Goal: Task Accomplishment & Management: Complete application form

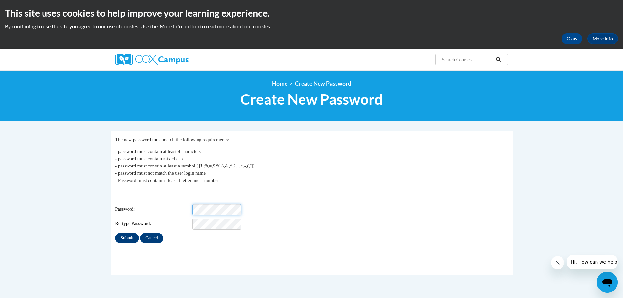
click at [187, 204] on div "Password:" at bounding box center [311, 209] width 393 height 11
click at [176, 204] on div "Password:" at bounding box center [311, 209] width 393 height 11
drag, startPoint x: 123, startPoint y: 231, endPoint x: 126, endPoint y: 235, distance: 4.9
click at [123, 233] on input "Submit" at bounding box center [127, 238] width 24 height 10
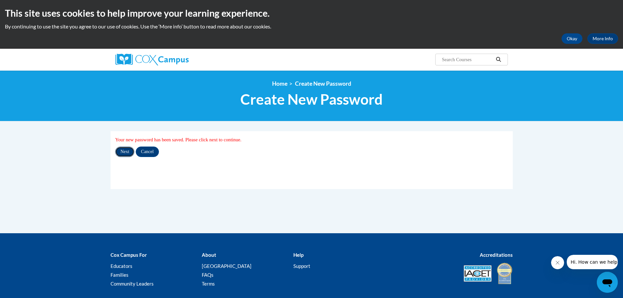
click at [124, 151] on input "Next" at bounding box center [124, 151] width 19 height 10
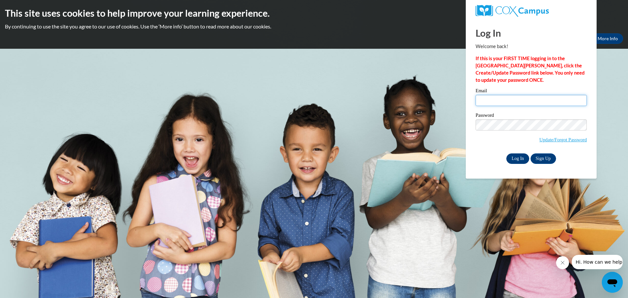
type input "sboone@liberty.k12.ga.us"
click at [515, 160] on input "Log In" at bounding box center [517, 158] width 23 height 10
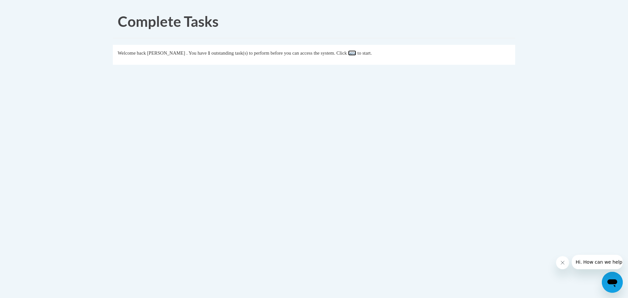
click at [356, 52] on link "here" at bounding box center [352, 52] width 8 height 5
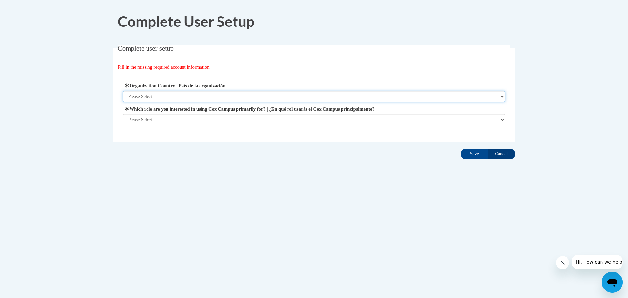
click at [501, 95] on select "Please Select [GEOGRAPHIC_DATA] | [GEOGRAPHIC_DATA] Outside of [GEOGRAPHIC_DATA…" at bounding box center [314, 96] width 383 height 11
select select "ad49bcad-a171-4b2e-b99c-48b446064914"
click at [123, 91] on select "Please Select United States | Estados Unidos Outside of the United States | Fue…" at bounding box center [314, 96] width 383 height 11
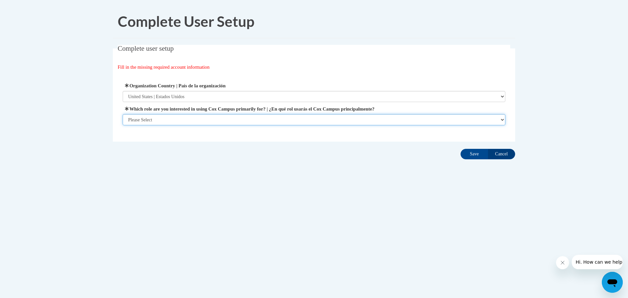
click at [501, 120] on select "Please Select College/University | Colegio/Universidad Community/Nonprofit Part…" at bounding box center [314, 119] width 383 height 11
select select "fbf2d438-af2f-41f8-98f1-81c410e29de3"
click at [123, 125] on select "Please Select College/University | Colegio/Universidad Community/Nonprofit Part…" at bounding box center [314, 119] width 383 height 11
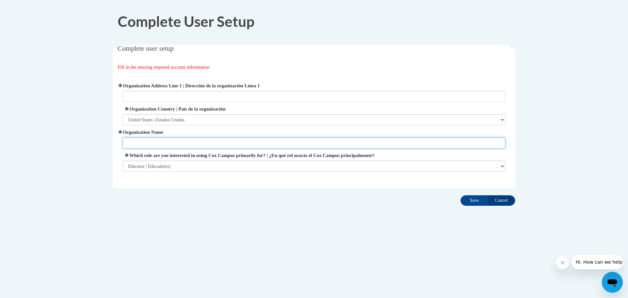
click at [486, 143] on input "Organization Name" at bounding box center [314, 142] width 383 height 11
type input "Liberty County Pre-K Center"
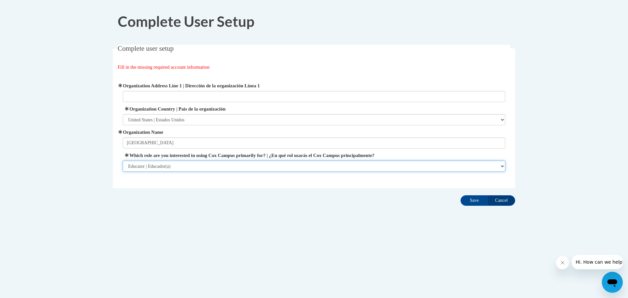
click at [499, 165] on select "Please Select College/University | Colegio/Universidad Community/Nonprofit Part…" at bounding box center [314, 165] width 383 height 11
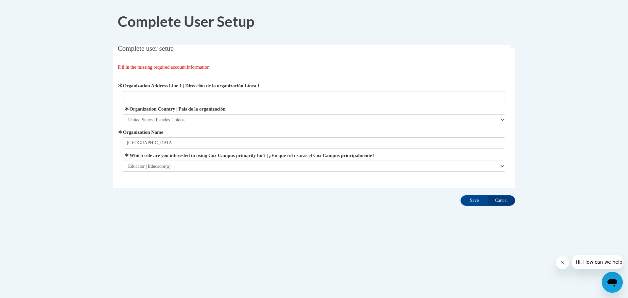
click at [553, 175] on body "Complete User Setup Complete user setup Fill in the missing required account in…" at bounding box center [314, 149] width 628 height 298
click at [476, 200] on input "Save" at bounding box center [473, 200] width 27 height 10
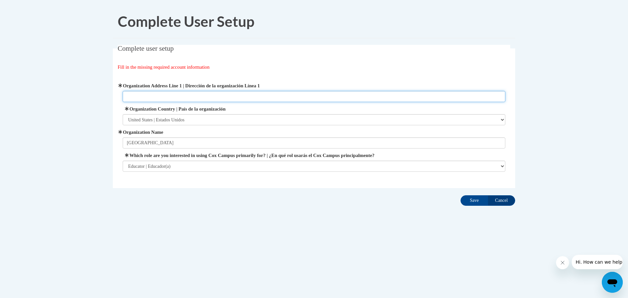
click at [171, 94] on input "Organization Address Line 1 | Dirección de la organización Línea 1" at bounding box center [314, 96] width 383 height 11
type input "206 Bradwell Street, Hinesville GA 31313"
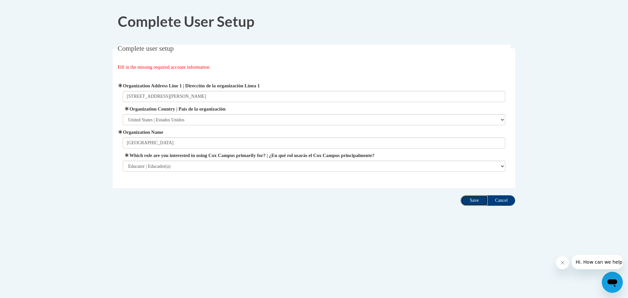
click at [470, 200] on input "Save" at bounding box center [473, 200] width 27 height 10
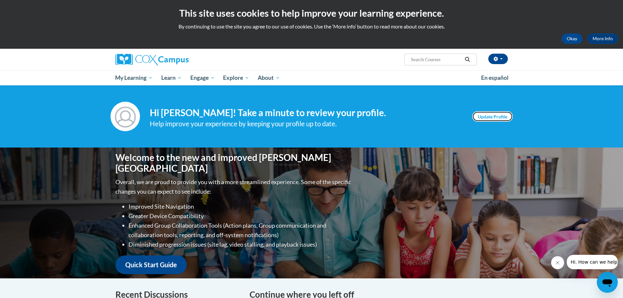
click at [488, 115] on link "Update Profile" at bounding box center [492, 116] width 41 height 10
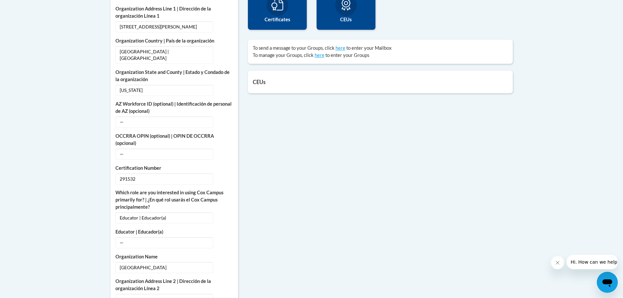
scroll to position [261, 0]
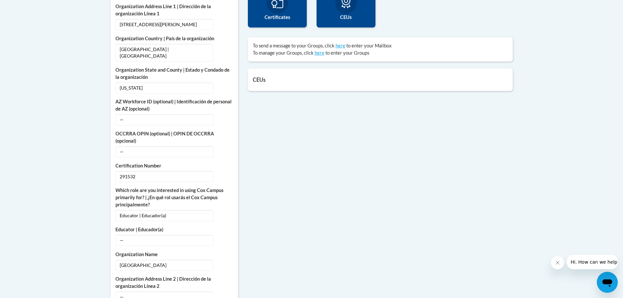
click at [262, 82] on h5 "CEUs" at bounding box center [380, 79] width 255 height 6
click at [255, 81] on h5 "CEUs" at bounding box center [380, 79] width 255 height 6
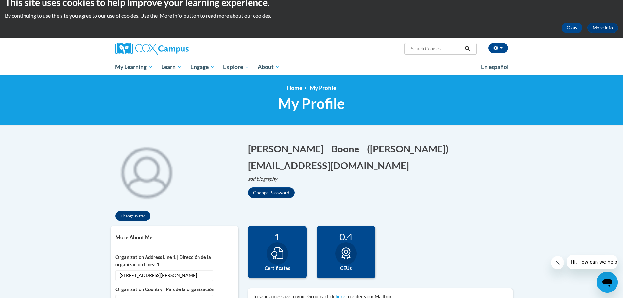
scroll to position [0, 0]
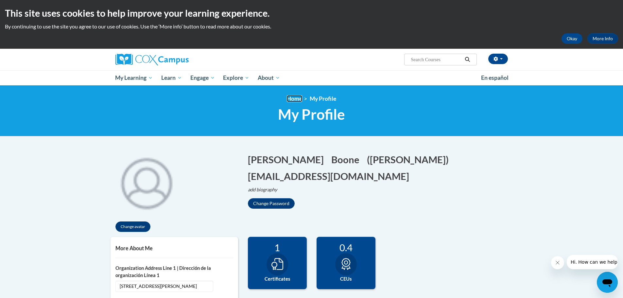
click at [292, 97] on link "Home" at bounding box center [294, 98] width 15 height 7
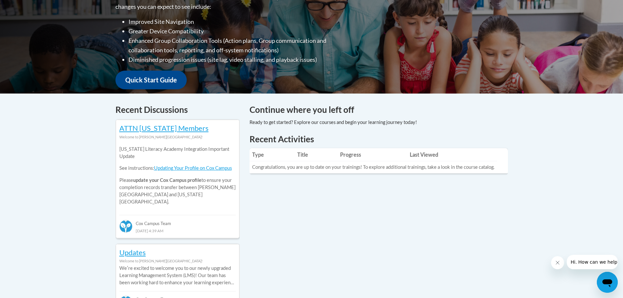
scroll to position [196, 0]
